Goal: Task Accomplishment & Management: Use online tool/utility

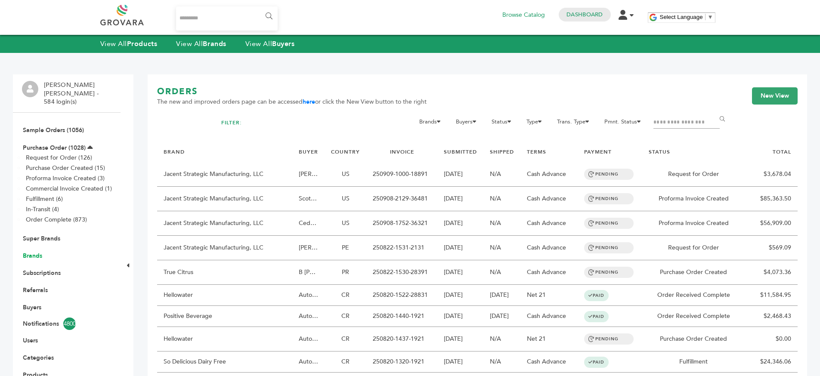
drag, startPoint x: 29, startPoint y: 244, endPoint x: 34, endPoint y: 245, distance: 5.3
click at [29, 252] on link "Brands" at bounding box center [32, 256] width 19 height 8
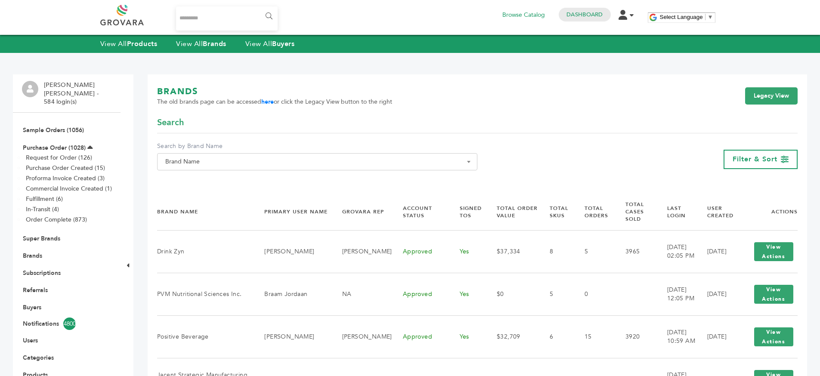
click at [440, 162] on span "Brand Name" at bounding box center [317, 162] width 311 height 12
click at [258, 175] on input "Search" at bounding box center [317, 177] width 316 height 11
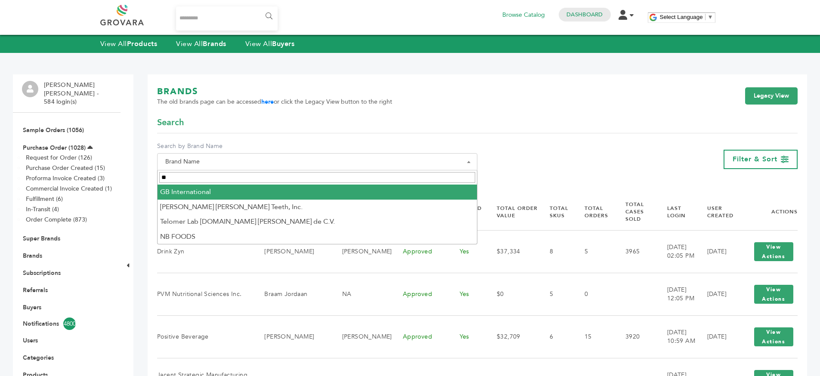
type input "*"
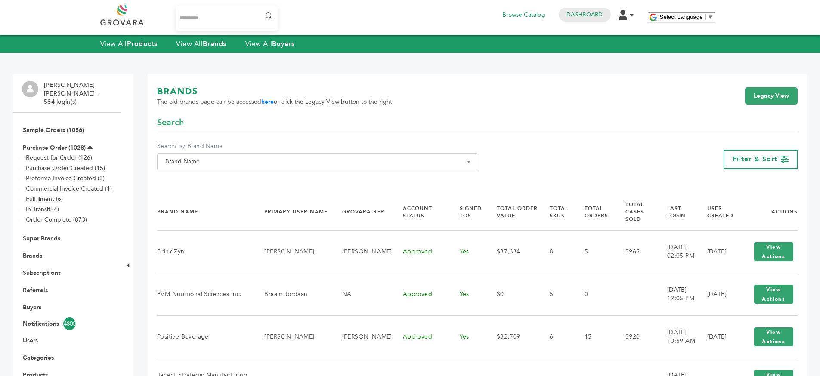
click at [337, 134] on div "**********" at bounding box center [477, 147] width 640 height 60
click at [322, 157] on span "Brand Name" at bounding box center [317, 162] width 311 height 12
click at [316, 175] on input "Search" at bounding box center [317, 177] width 316 height 11
type input "*"
click at [32, 303] on link "Buyers" at bounding box center [32, 307] width 19 height 8
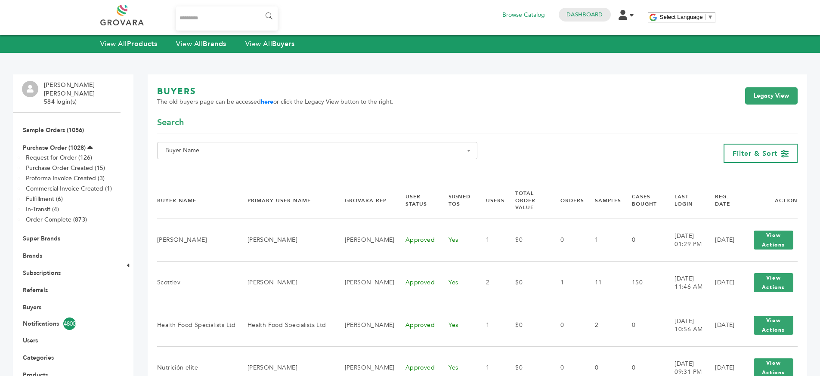
click at [219, 161] on div "**********" at bounding box center [317, 153] width 320 height 23
click at [226, 153] on span "Buyer Name" at bounding box center [317, 151] width 311 height 12
click at [226, 162] on input "Search" at bounding box center [317, 166] width 316 height 11
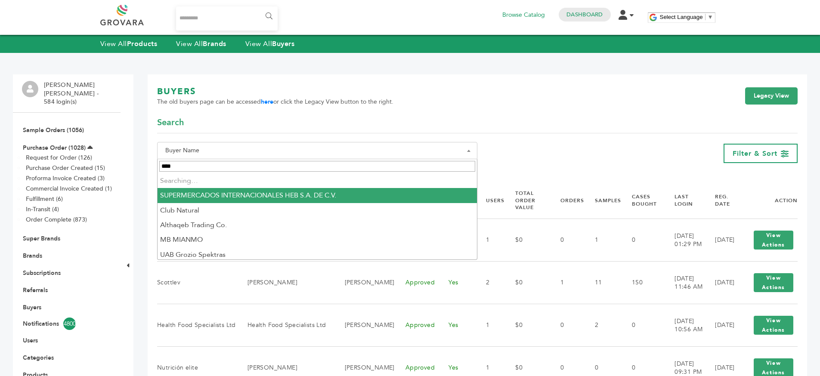
type input "*****"
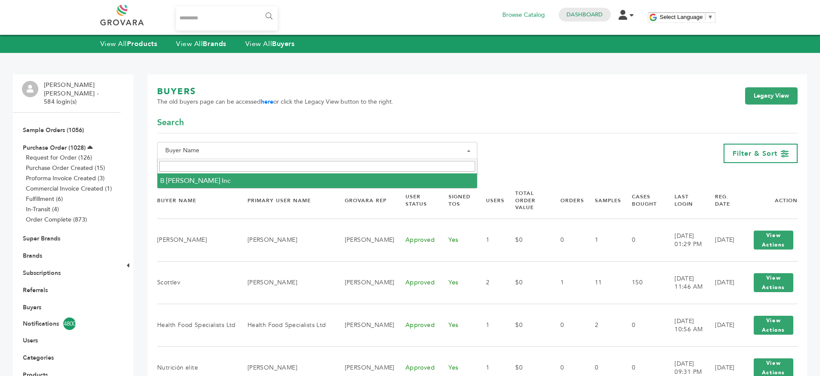
select select "**********"
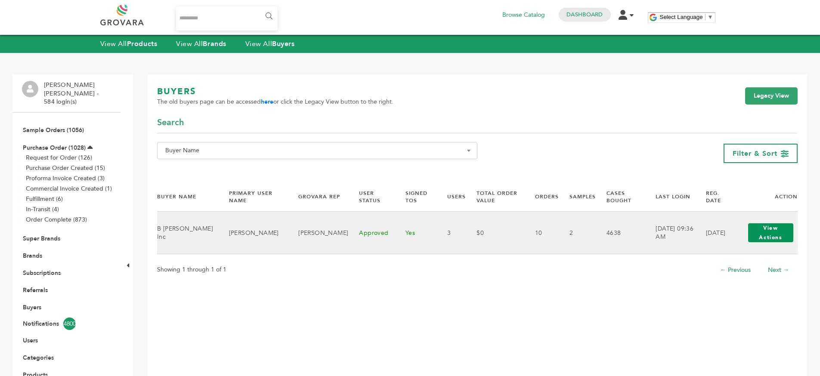
click at [764, 229] on button "View Actions" at bounding box center [770, 232] width 45 height 19
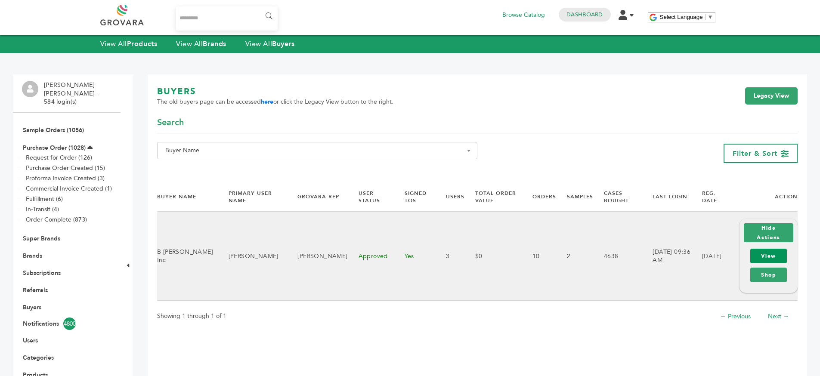
click at [770, 254] on link "View" at bounding box center [768, 256] width 37 height 15
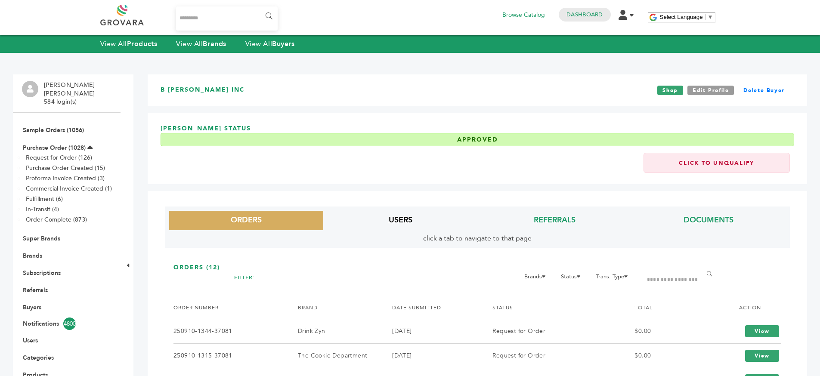
click at [400, 222] on link "USERS" at bounding box center [401, 220] width 24 height 11
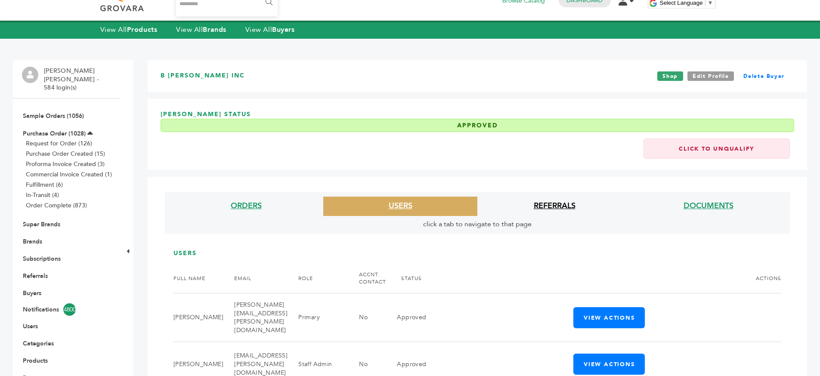
scroll to position [124, 0]
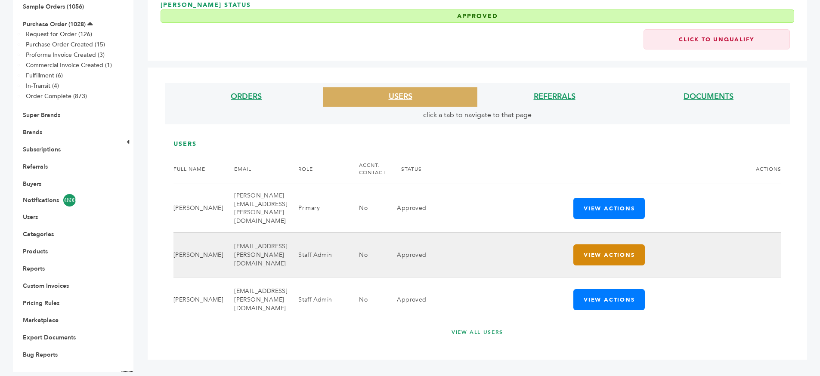
click at [609, 259] on button "View Actions" at bounding box center [608, 254] width 71 height 21
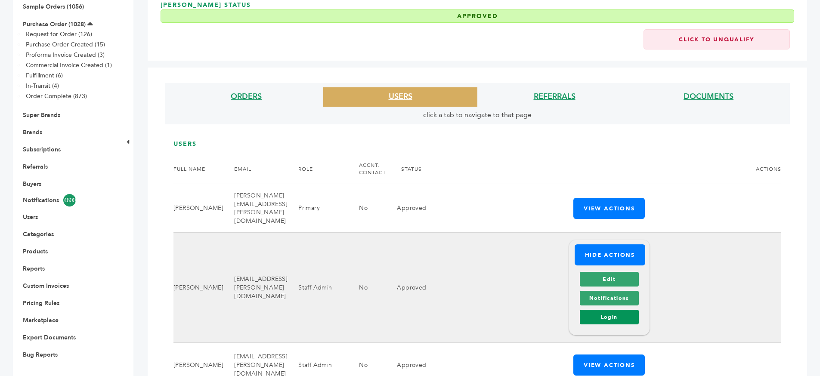
click at [610, 318] on link "Login" at bounding box center [609, 317] width 59 height 15
